Goal: Navigation & Orientation: Go to known website

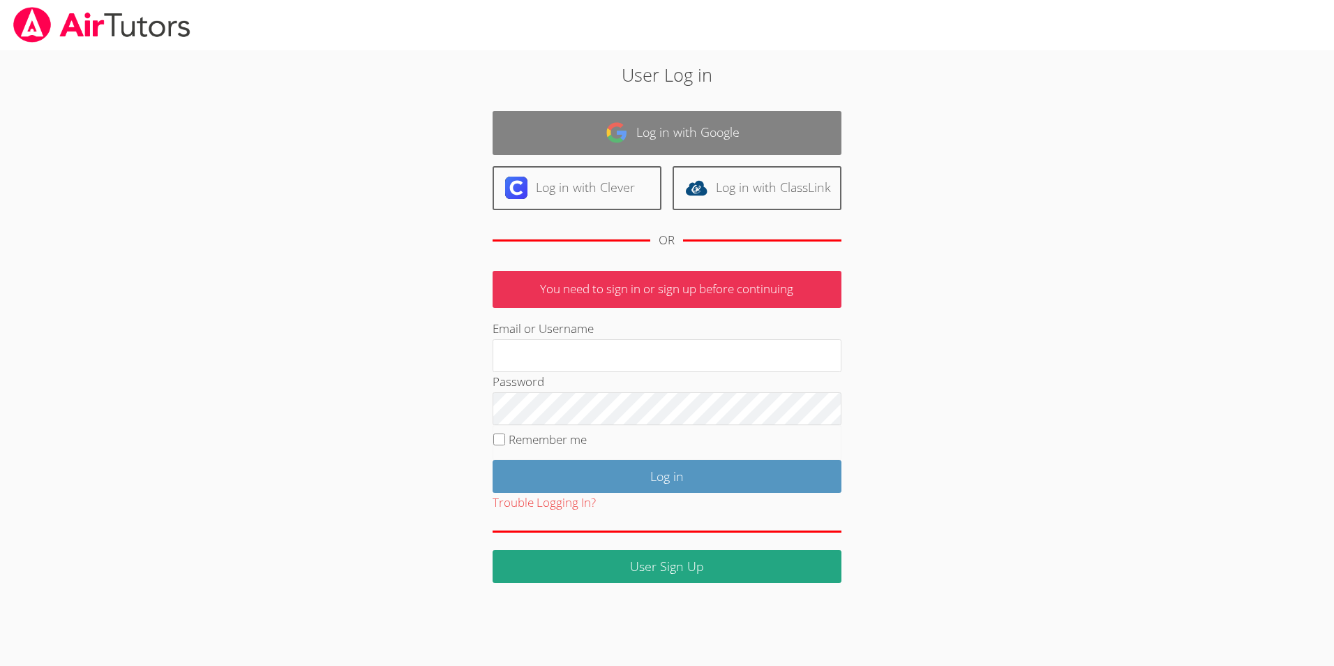
type input "[EMAIL_ADDRESS][DOMAIN_NAME]"
click at [666, 138] on link "Log in with Google" at bounding box center [667, 133] width 349 height 44
